Goal: Entertainment & Leisure: Browse casually

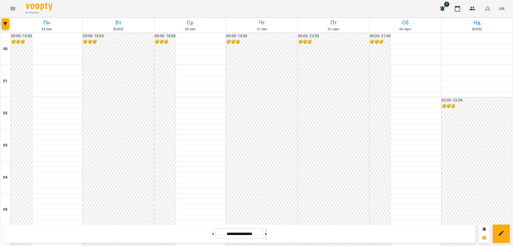
click at [267, 234] on button at bounding box center [265, 233] width 1 height 12
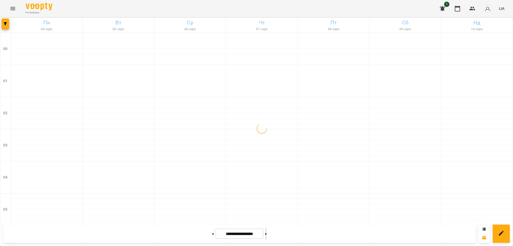
click at [267, 234] on button at bounding box center [265, 233] width 1 height 12
type input "**********"
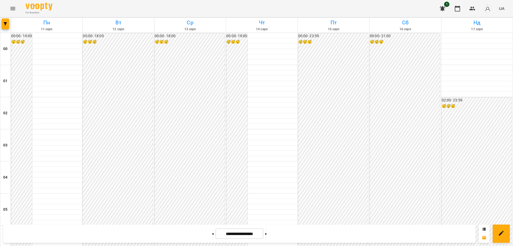
scroll to position [508, 0]
click at [14, 9] on icon "Menu" at bounding box center [12, 8] width 5 height 3
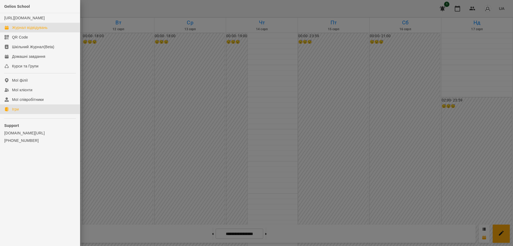
click at [22, 114] on link "Ігри" at bounding box center [40, 109] width 80 height 10
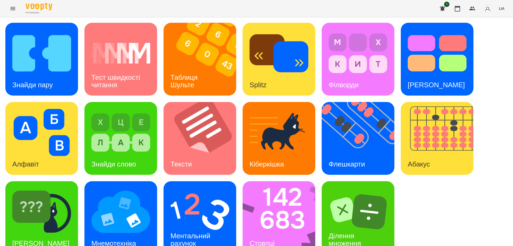
click at [501, 9] on span "UA" at bounding box center [502, 9] width 6 height 6
click at [490, 42] on div "Русский" at bounding box center [491, 40] width 27 height 10
click at [54, 81] on div "Найди пару" at bounding box center [30, 84] width 51 height 21
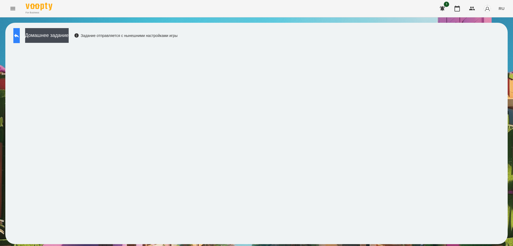
click at [16, 41] on button at bounding box center [16, 35] width 6 height 15
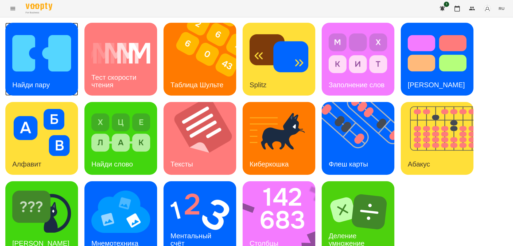
click at [58, 81] on div "Найди пару" at bounding box center [41, 59] width 73 height 73
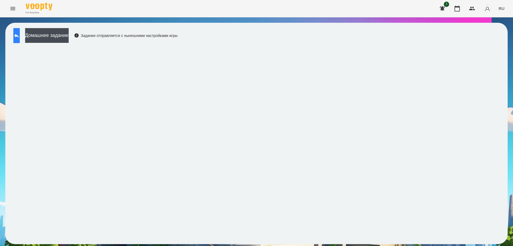
click at [14, 40] on button at bounding box center [16, 35] width 6 height 15
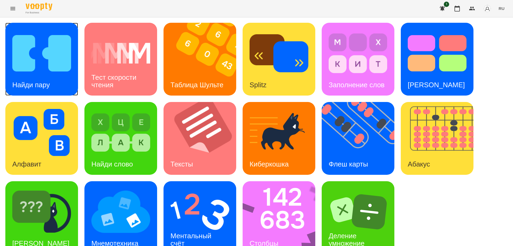
click at [36, 62] on img at bounding box center [41, 53] width 59 height 47
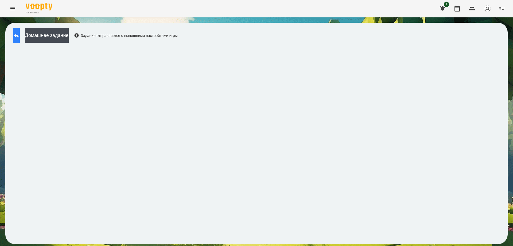
click at [20, 37] on icon at bounding box center [16, 35] width 6 height 6
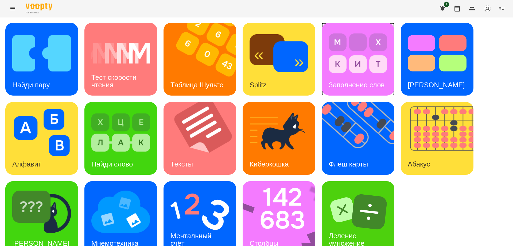
click at [351, 76] on div "Заполнение слов" at bounding box center [357, 84] width 70 height 21
